Goal: Download file/media

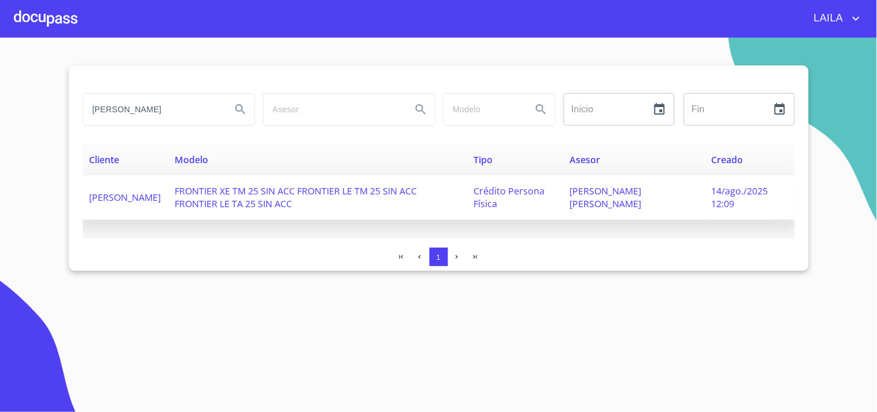
click at [242, 188] on span "FRONTIER XE TM 25 SIN ACC FRONTIER LE TM 25 SIN ACC FRONTIER LE TA 25 SIN ACC" at bounding box center [296, 196] width 242 height 25
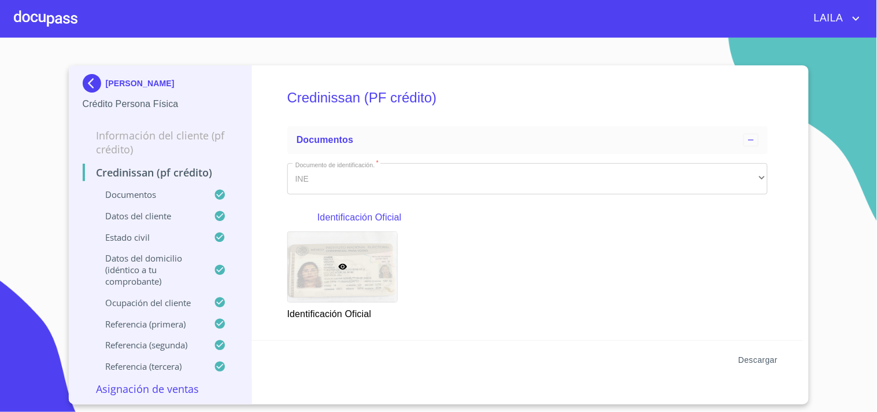
click at [753, 362] on span "Descargar" at bounding box center [757, 360] width 39 height 14
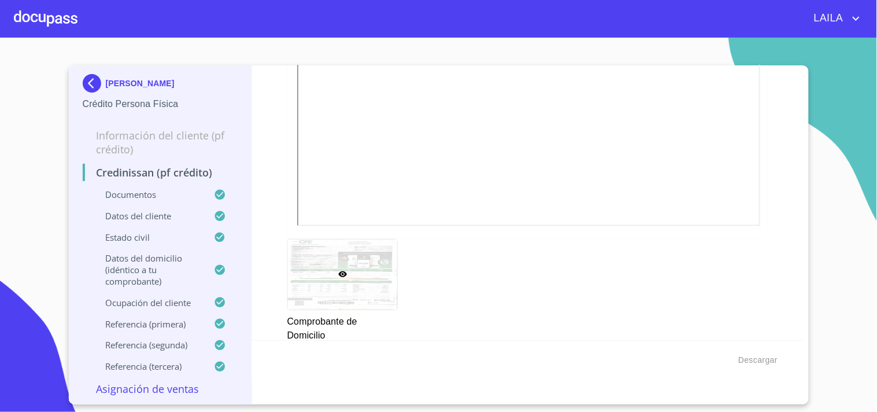
scroll to position [642, 0]
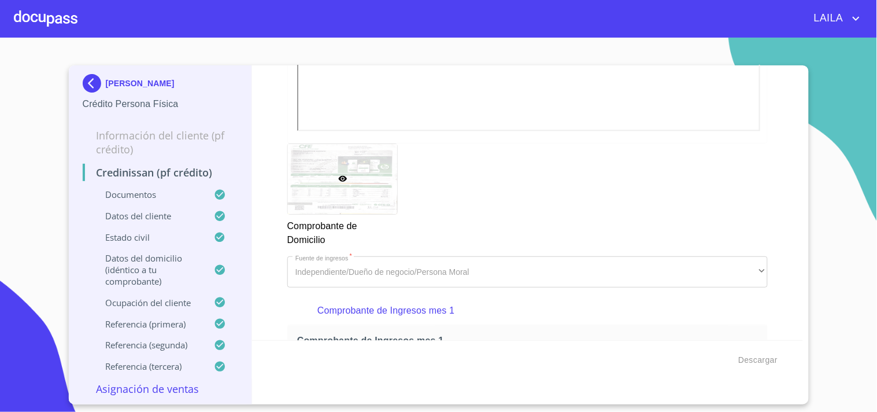
click at [72, 21] on div at bounding box center [46, 18] width 64 height 37
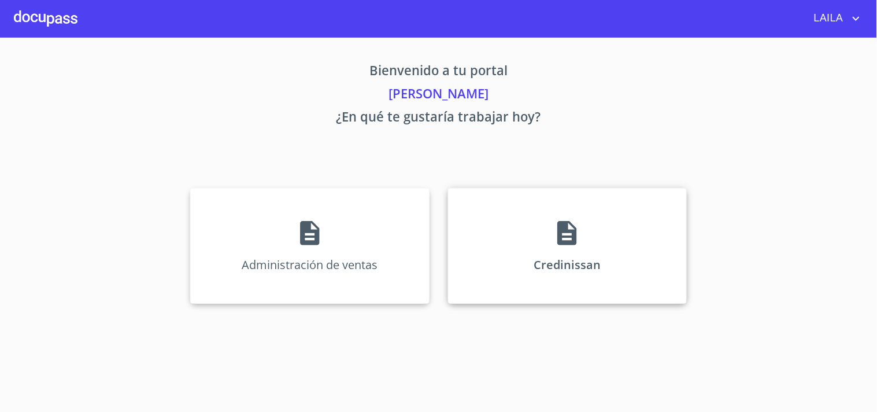
click at [567, 243] on icon at bounding box center [566, 233] width 19 height 24
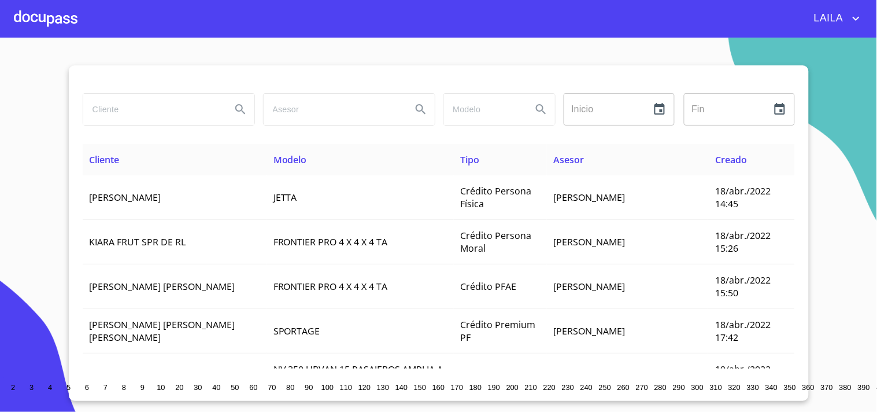
click at [190, 114] on input "search" at bounding box center [152, 109] width 139 height 31
type input "[PERSON_NAME]"
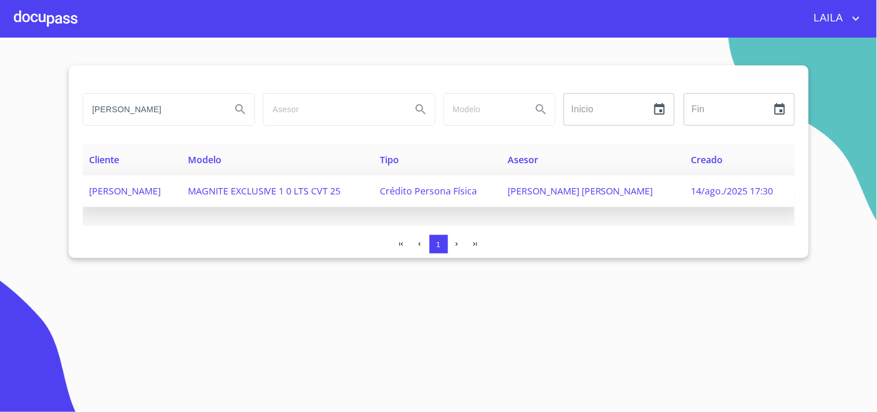
click at [124, 186] on span "[PERSON_NAME]" at bounding box center [126, 190] width 72 height 13
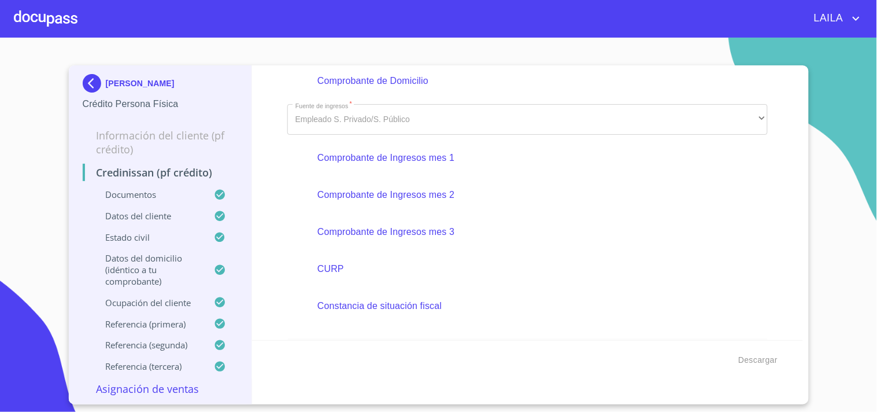
scroll to position [192, 0]
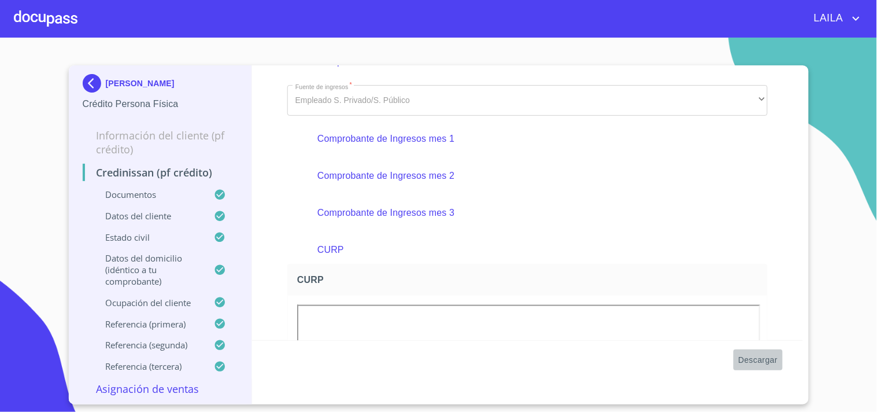
click at [758, 357] on span "Descargar" at bounding box center [757, 360] width 39 height 14
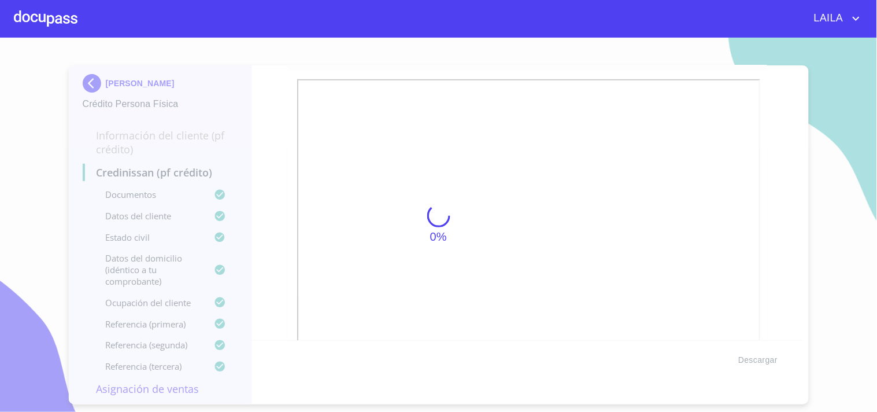
scroll to position [646, 0]
